Goal: Navigation & Orientation: Find specific page/section

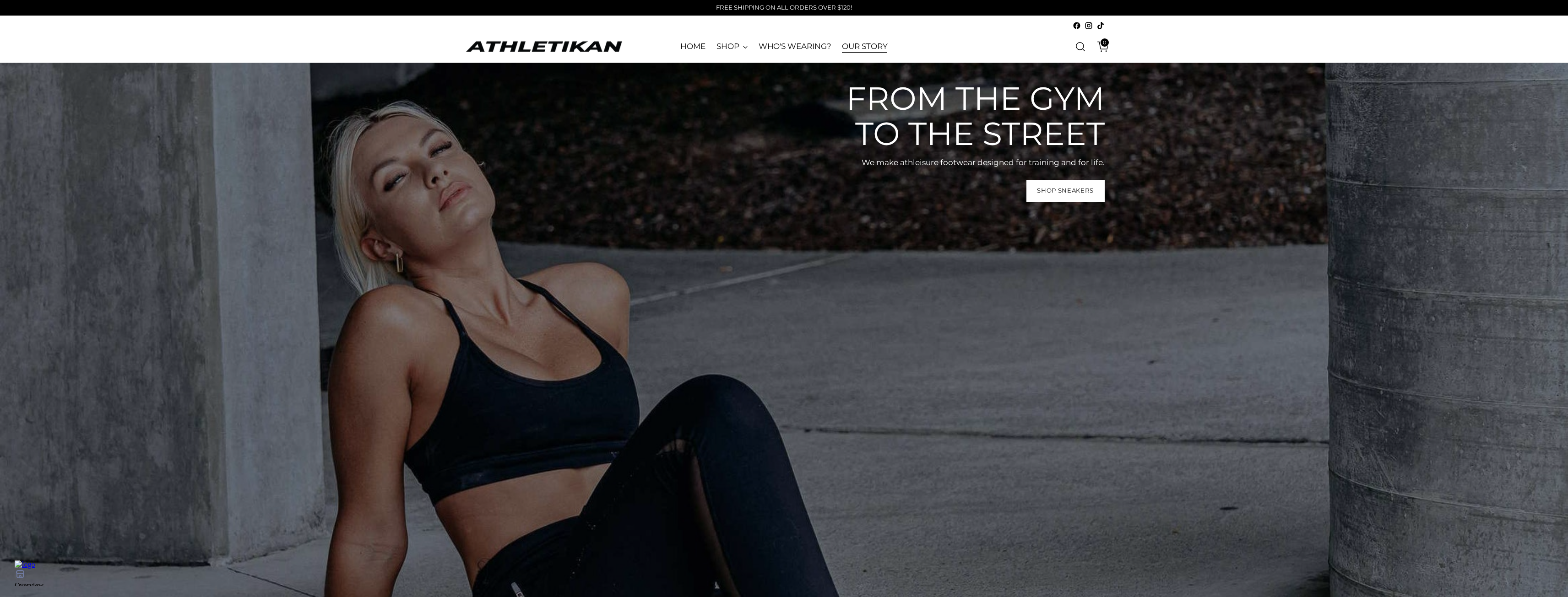
click at [855, 42] on link "OUR STORY" at bounding box center [865, 47] width 45 height 20
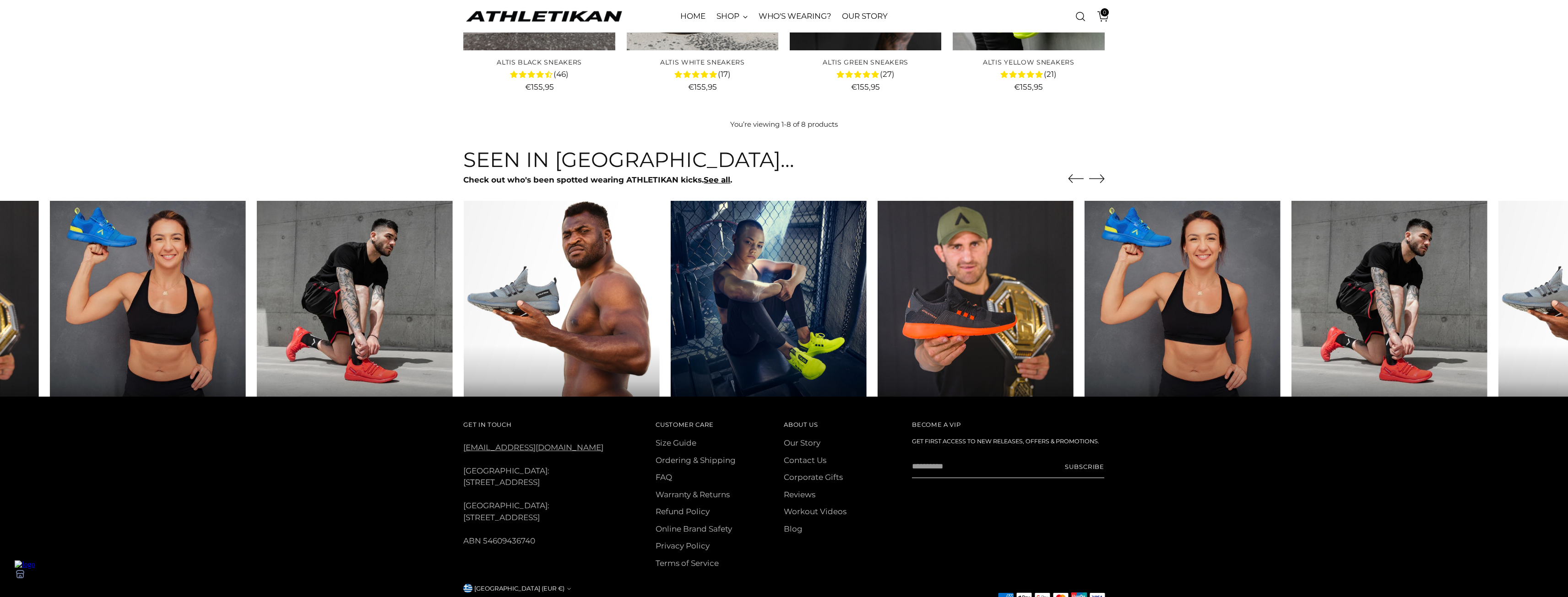
scroll to position [458, 0]
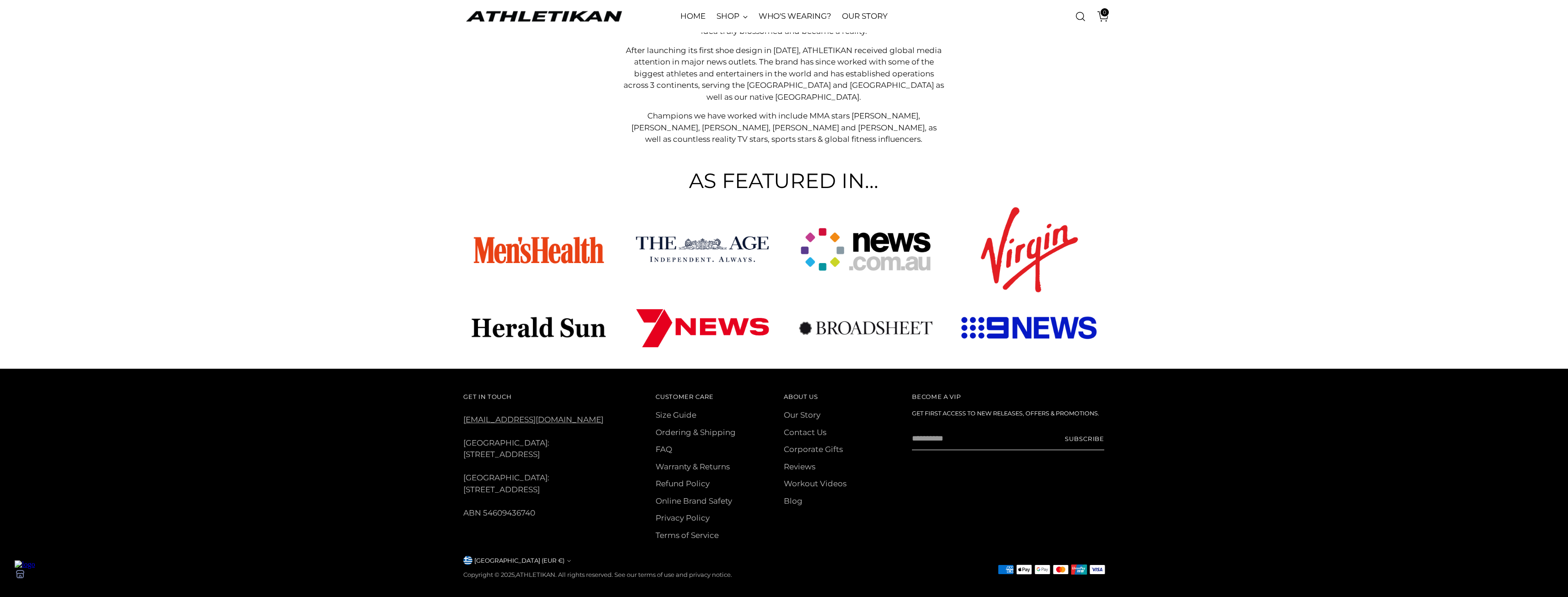
scroll to position [436, 0]
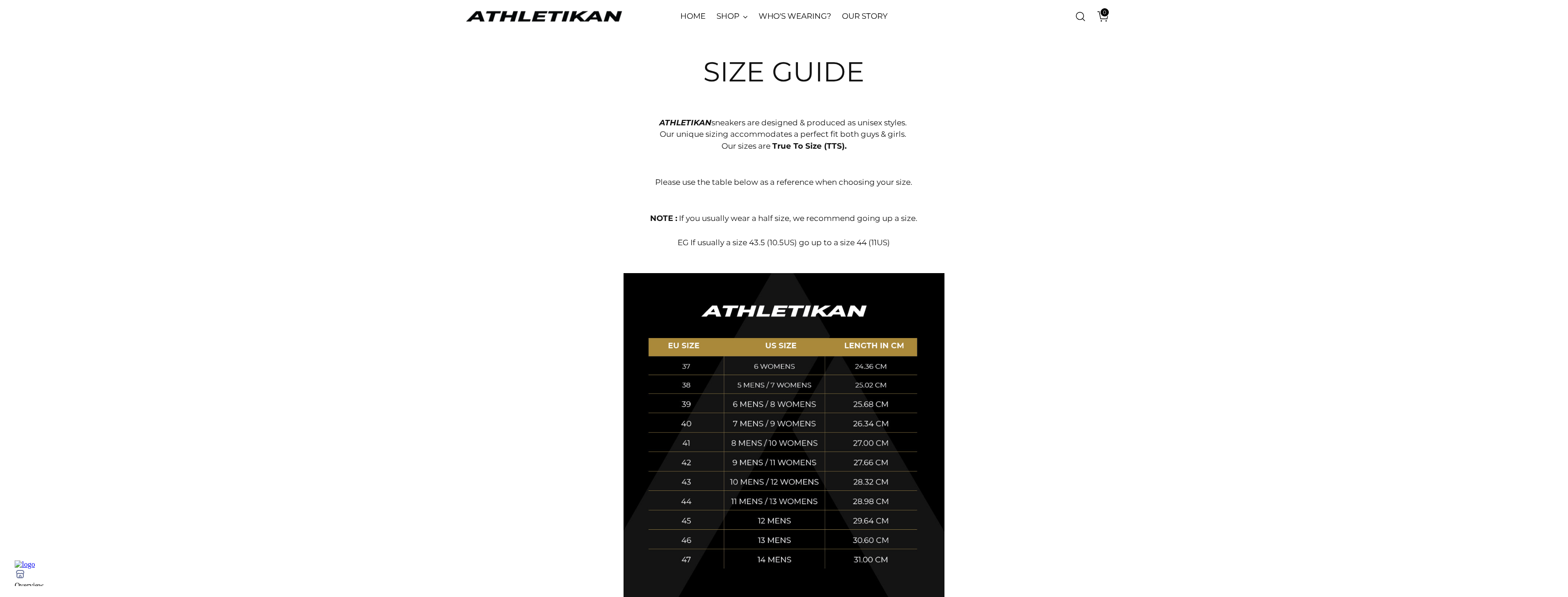
scroll to position [34, 0]
